Goal: Information Seeking & Learning: Learn about a topic

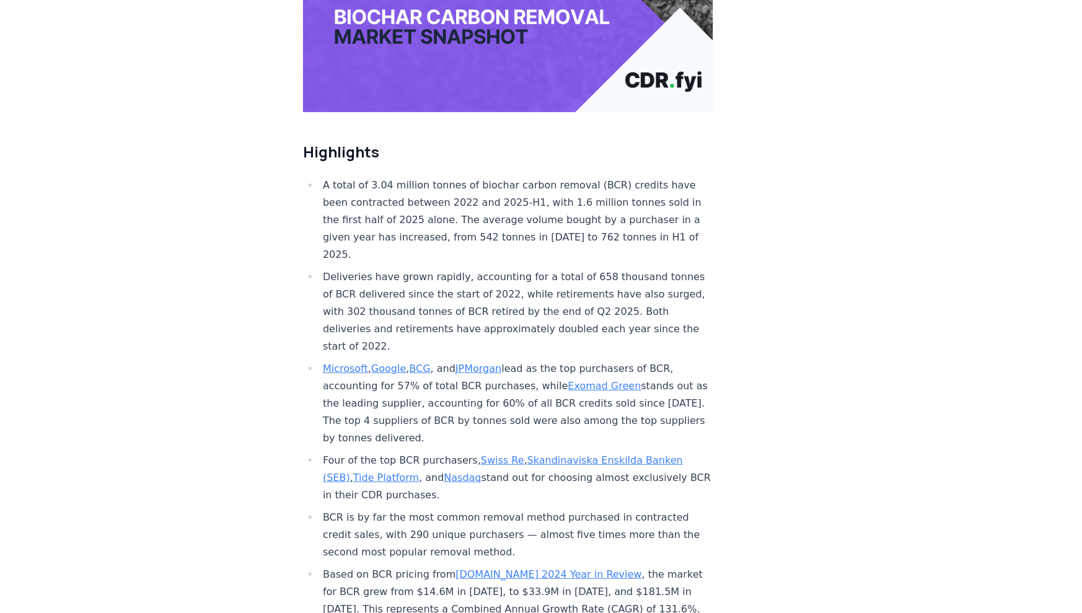
scroll to position [332, 0]
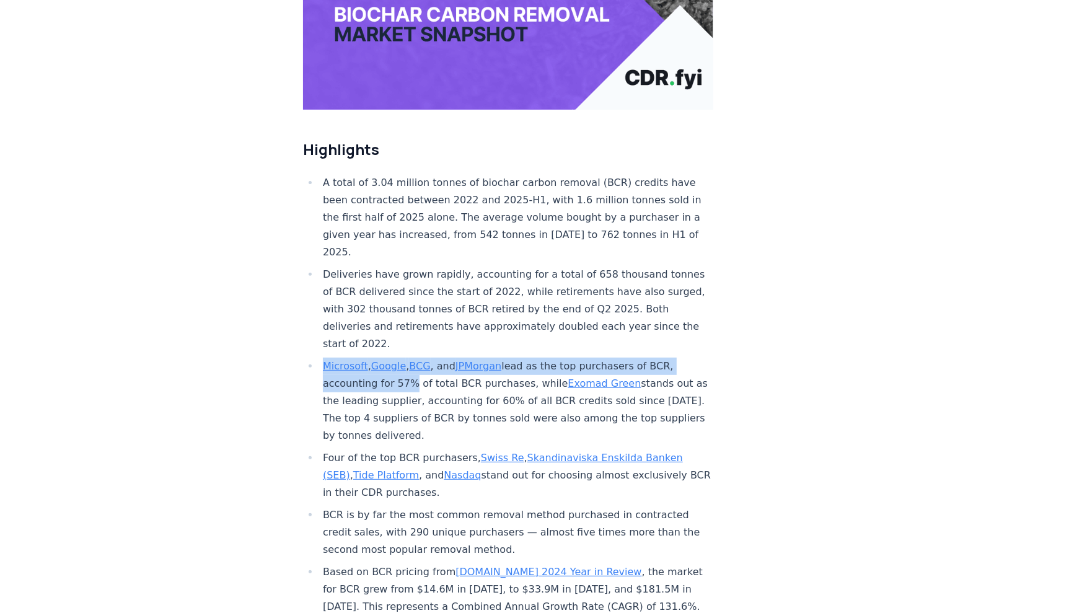
drag, startPoint x: 315, startPoint y: 324, endPoint x: 408, endPoint y: 345, distance: 95.3
click at [405, 345] on ul "A total of 3.04 million tonnes of biochar carbon removal (BCR) credits have bee…" at bounding box center [508, 394] width 410 height 441
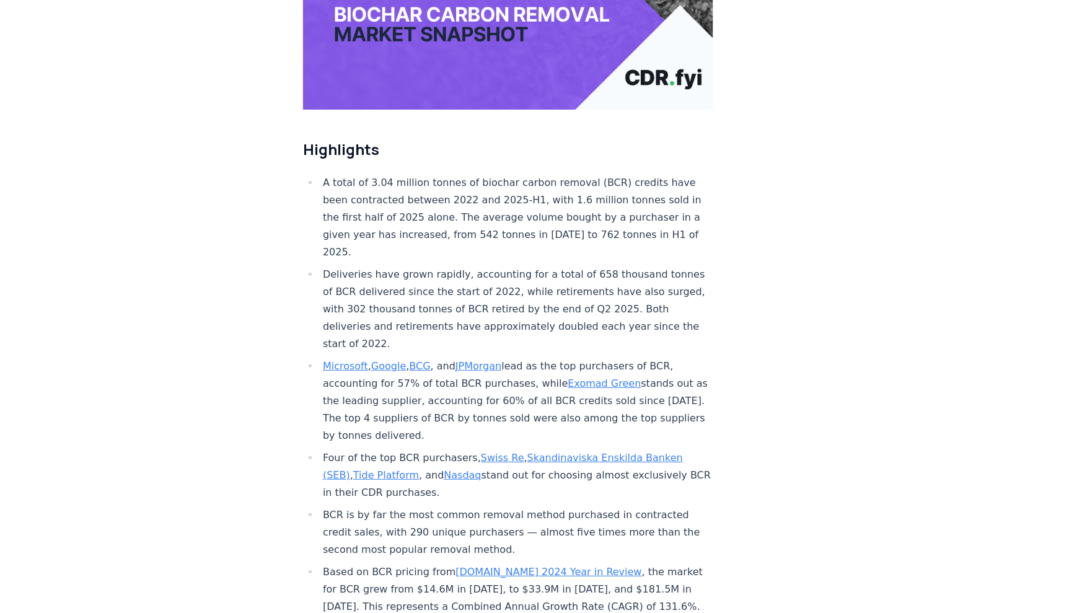
click at [408, 358] on li "Microsoft , Google , BCG , and JPMorgan lead as the top purchasers of BCR, acco…" at bounding box center [516, 401] width 394 height 87
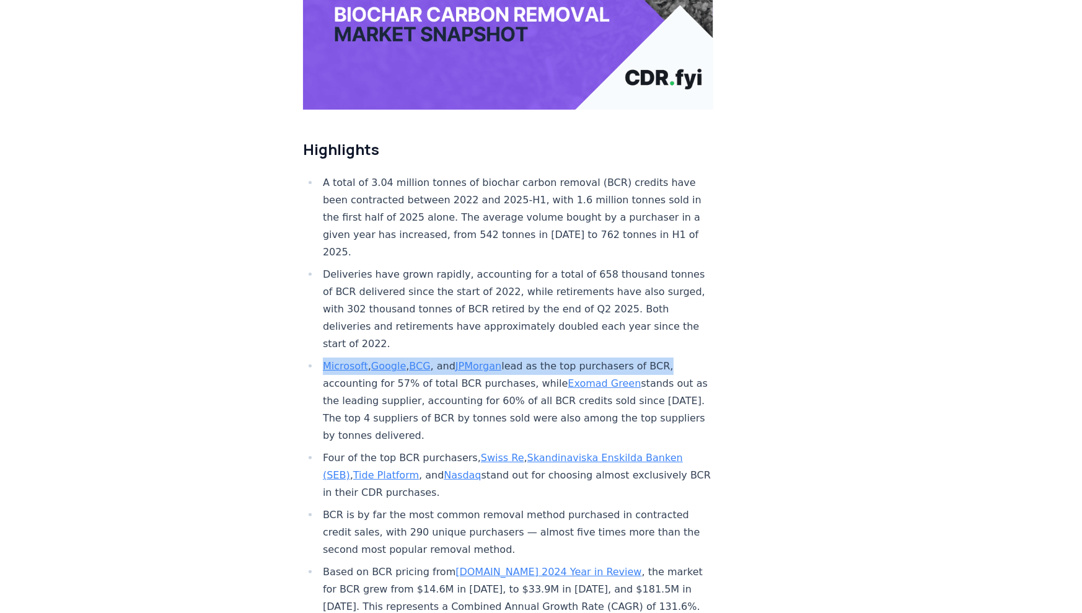
drag, startPoint x: 316, startPoint y: 325, endPoint x: 656, endPoint y: 329, distance: 340.3
click at [656, 329] on ul "A total of 3.04 million tonnes of biochar carbon removal (BCR) credits have bee…" at bounding box center [508, 394] width 410 height 441
copy li "Microsoft , Google , BCG , and JPMorgan lead as the top purchasers of BCR"
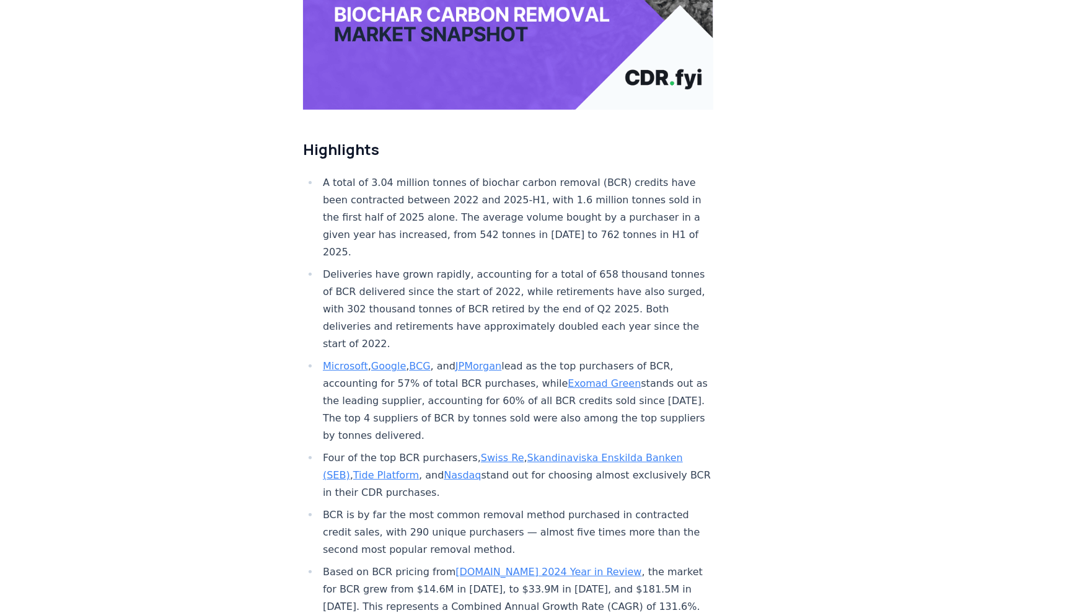
click at [449, 358] on li "Microsoft , Google , BCG , and JPMorgan lead as the top purchasers of BCR, acco…" at bounding box center [516, 401] width 394 height 87
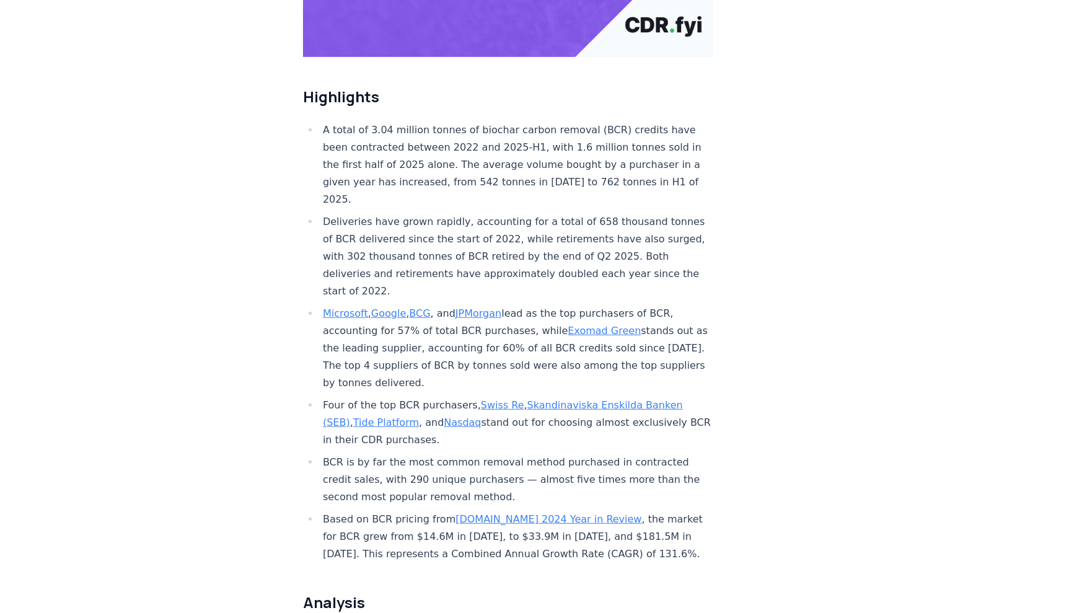
scroll to position [386, 0]
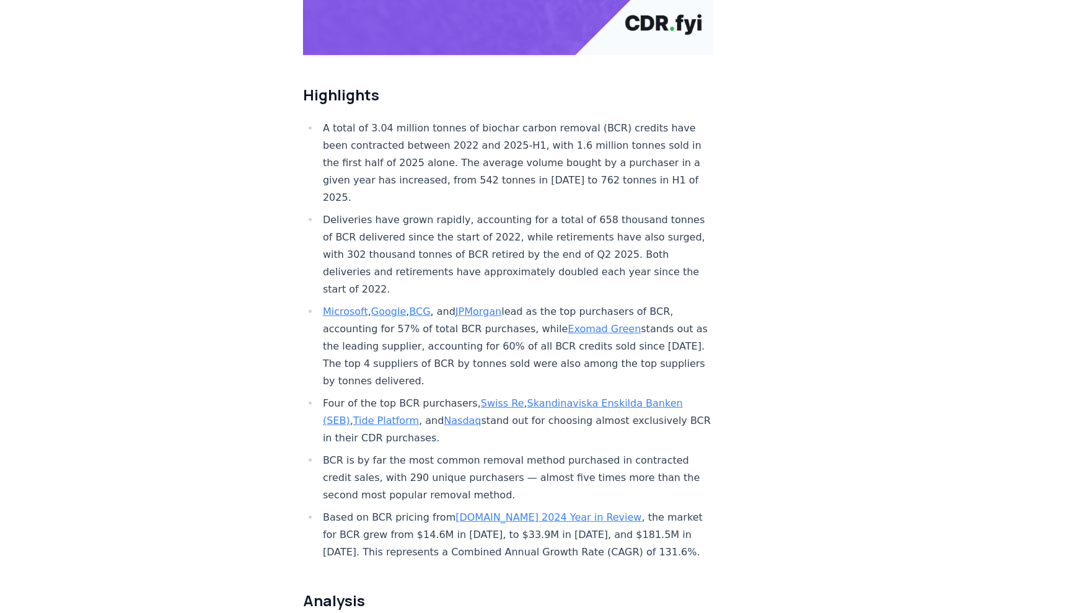
drag, startPoint x: 325, startPoint y: 366, endPoint x: 469, endPoint y: 400, distance: 147.9
click at [469, 400] on li "Four of the top BCR purchasers, Swiss Re , Skandinaviska Enskilda Banken (SEB) …" at bounding box center [516, 421] width 394 height 52
copy li "Four of the top BCR purchasers, Swiss Re , Skandinaviska Enskilda Banken (SEB) …"
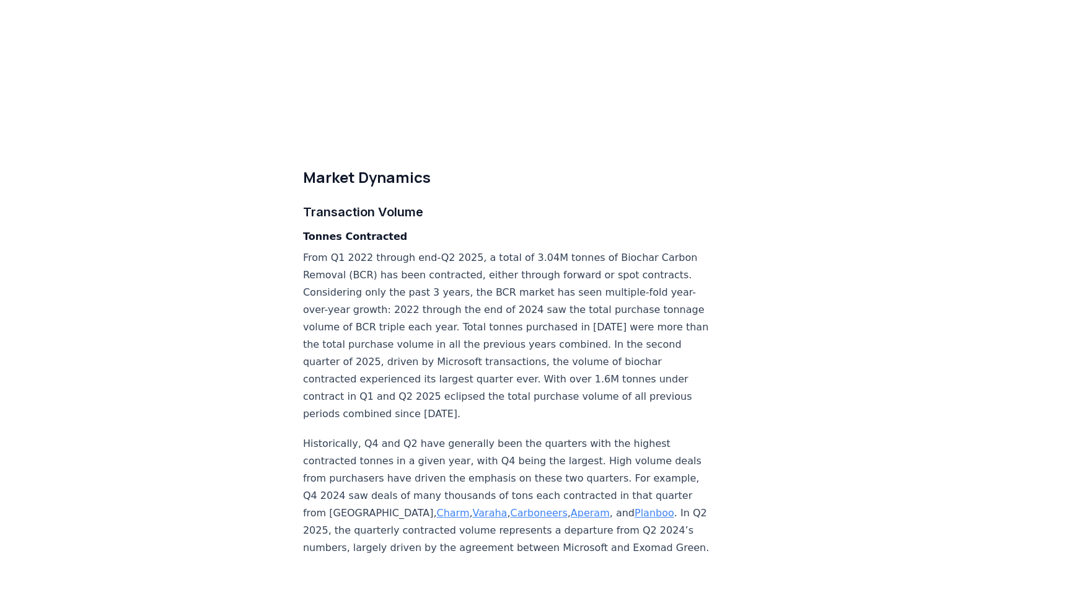
scroll to position [3174, 0]
drag, startPoint x: 550, startPoint y: 406, endPoint x: 467, endPoint y: 420, distance: 84.2
click at [467, 434] on p "Historically, Q4 and Q2 have generally been the quarters with the highest contr…" at bounding box center [508, 494] width 410 height 121
copy p "Exomad, Charm , Varaha , Carboneers , Aperam , and Planboo . I"
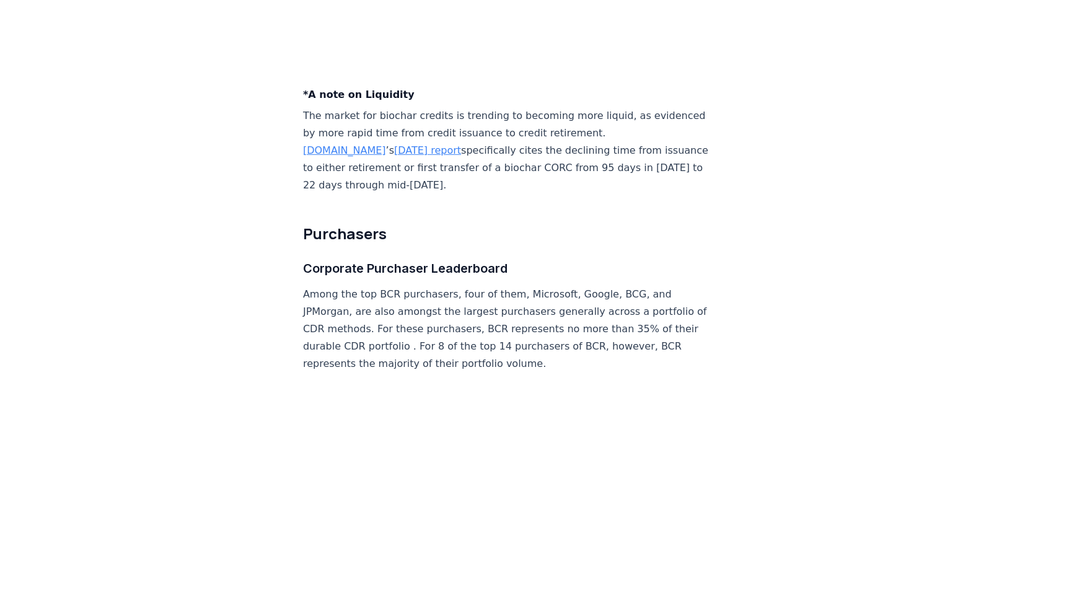
scroll to position [4965, 0]
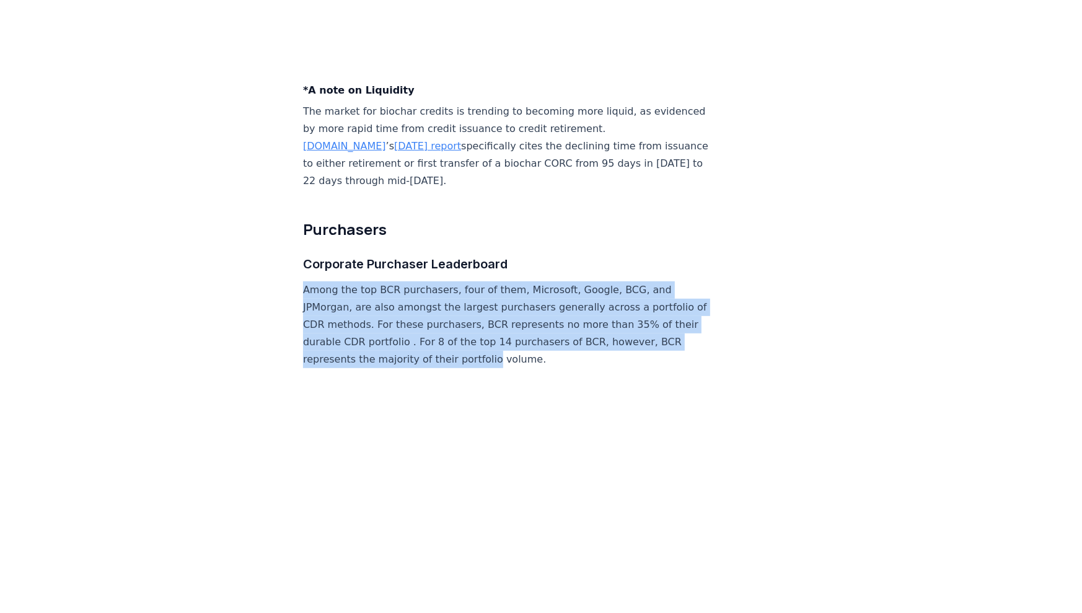
drag, startPoint x: 306, startPoint y: 128, endPoint x: 715, endPoint y: 176, distance: 411.9
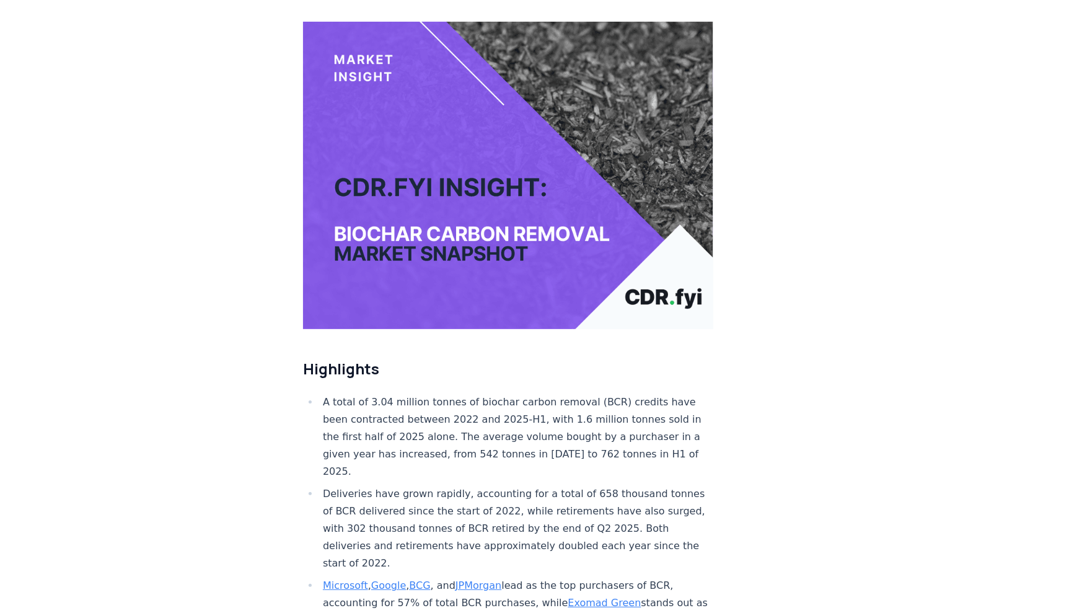
scroll to position [0, 0]
